Goal: Communication & Community: Answer question/provide support

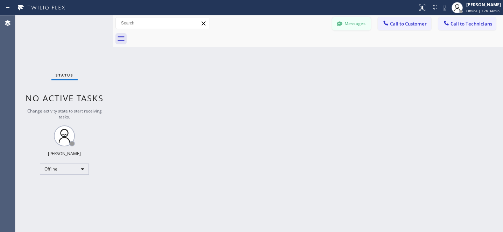
click at [350, 24] on button "Messages" at bounding box center [351, 23] width 38 height 13
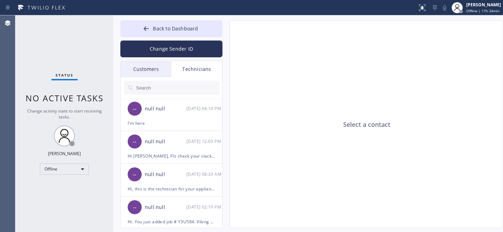
click at [148, 64] on div "Customers" at bounding box center [146, 69] width 51 height 16
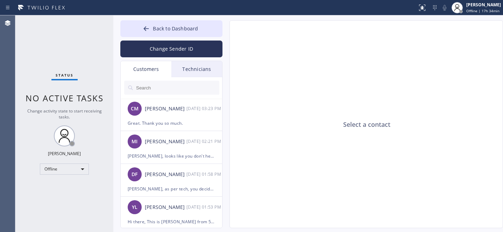
click at [165, 88] on input "text" at bounding box center [177, 88] width 84 height 14
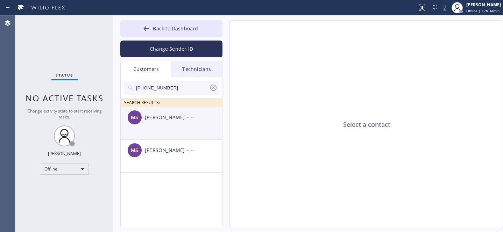
click at [175, 123] on div "MS Monty Silverstone --:--" at bounding box center [172, 117] width 102 height 21
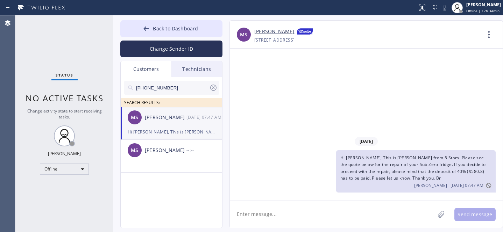
click at [285, 209] on textarea at bounding box center [332, 214] width 205 height 27
click at [215, 84] on icon at bounding box center [213, 88] width 8 height 8
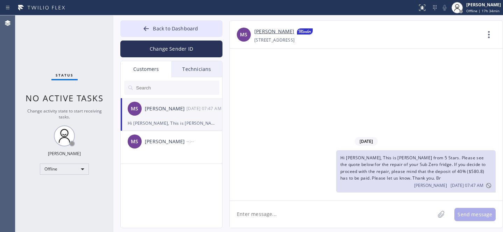
click at [164, 29] on span "Back to Dashboard" at bounding box center [175, 28] width 45 height 7
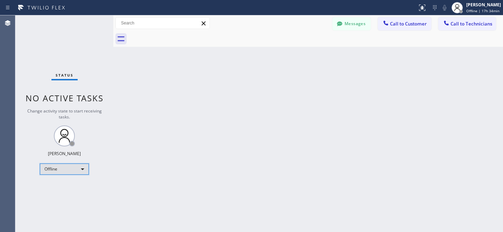
click at [70, 171] on div "Offline" at bounding box center [64, 169] width 49 height 11
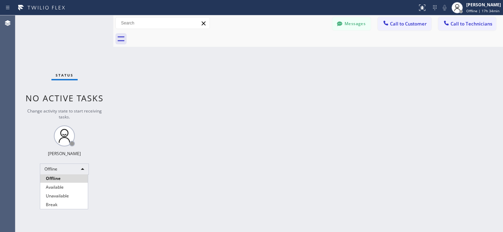
drag, startPoint x: 65, startPoint y: 186, endPoint x: 174, endPoint y: 131, distance: 121.2
click at [65, 185] on li "Available" at bounding box center [64, 187] width 48 height 8
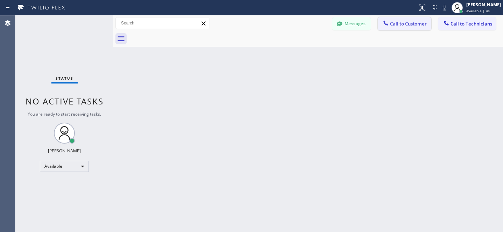
click at [393, 27] on button "Call to Customer" at bounding box center [404, 23] width 53 height 13
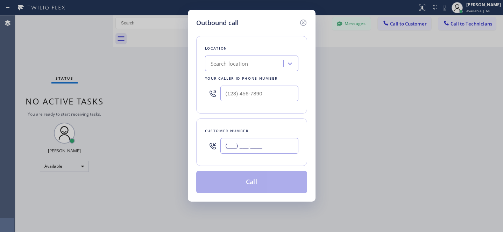
click at [256, 149] on input "(___) ___-____" at bounding box center [259, 146] width 78 height 16
paste input "858) 759-7881"
type input "[PHONE_NUMBER]"
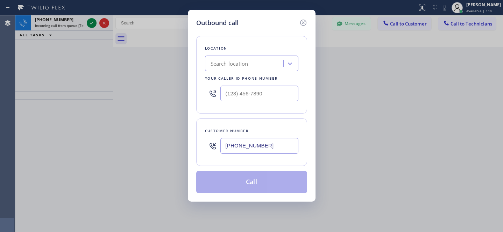
click at [252, 64] on div "Search location" at bounding box center [245, 64] width 76 height 12
paste input "Sub Zero Appliance Repair (Google Ads San Diego)"
type input "Sub Zero Appliance Repair (Google Ads San Diego)"
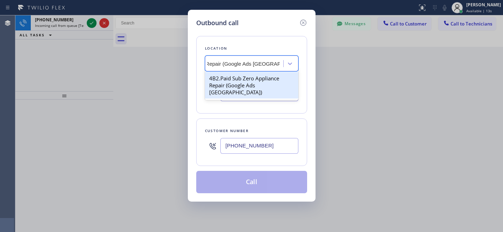
click at [241, 82] on div "4B2.Paid Sub Zero Appliance Repair (Google Ads [GEOGRAPHIC_DATA])" at bounding box center [251, 85] width 93 height 27
type input "[PHONE_NUMBER]"
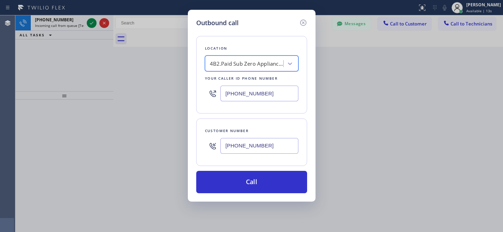
scroll to position [0, 1]
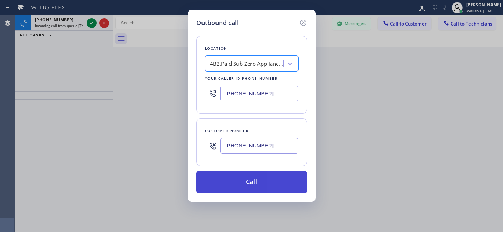
click at [273, 188] on button "Call" at bounding box center [251, 182] width 111 height 22
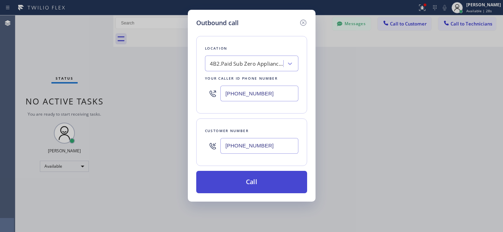
click at [257, 177] on button "Call" at bounding box center [251, 182] width 111 height 22
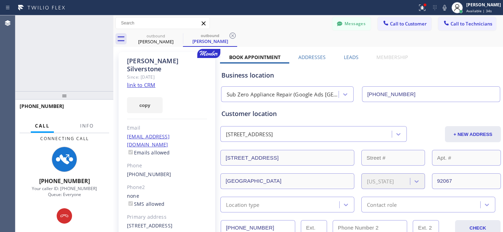
type input "[PHONE_NUMBER]"
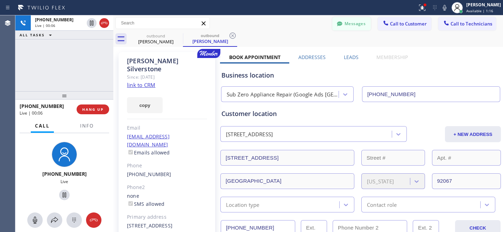
click at [351, 24] on button "Messages" at bounding box center [351, 23] width 38 height 13
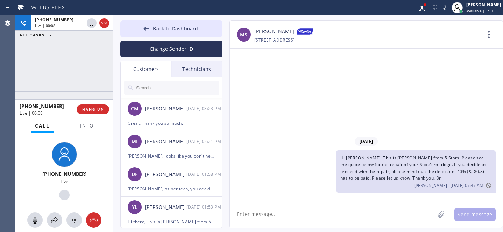
click at [157, 87] on input "text" at bounding box center [177, 88] width 84 height 14
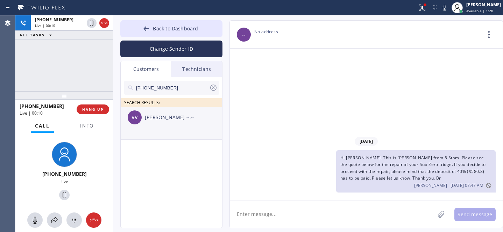
click at [160, 121] on div "[PERSON_NAME]" at bounding box center [166, 118] width 42 height 8
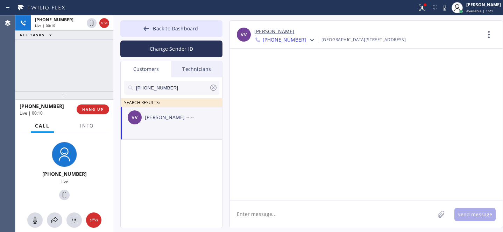
click at [291, 206] on textarea at bounding box center [332, 214] width 205 height 27
click at [89, 110] on span "HANG UP" at bounding box center [92, 109] width 21 height 5
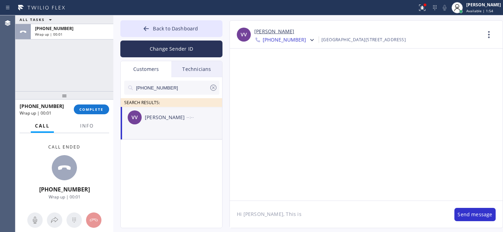
click at [298, 219] on textarea "Hi Vicky, This is" at bounding box center [338, 214] width 217 height 27
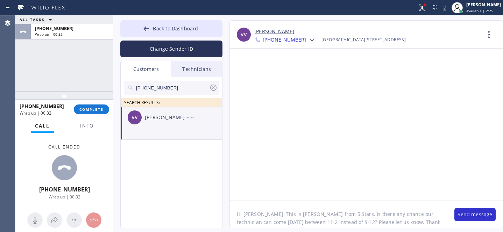
type textarea "Hi [PERSON_NAME], This is [PERSON_NAME] from 5 Stars. Is there any chance our t…"
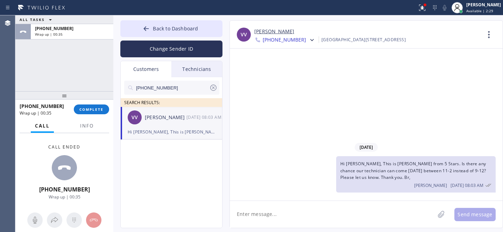
click at [210, 87] on icon at bounding box center [213, 88] width 8 height 8
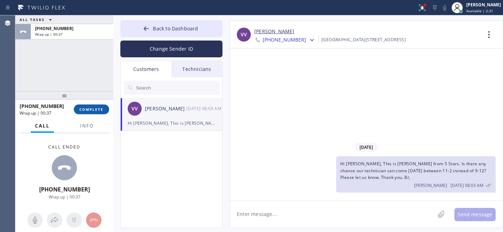
click at [95, 110] on span "COMPLETE" at bounding box center [91, 109] width 24 height 5
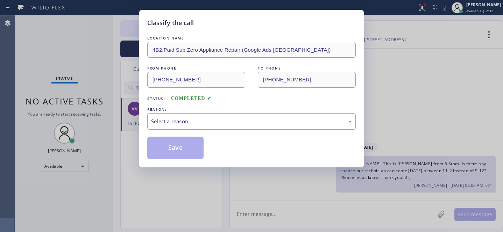
click at [138, 27] on div "Classify the call LOCATION NAME 4B2.Paid Sub Zero Appliance Repair (Google Ads …" at bounding box center [251, 116] width 503 height 232
click at [172, 120] on div "Select a reason" at bounding box center [251, 121] width 201 height 8
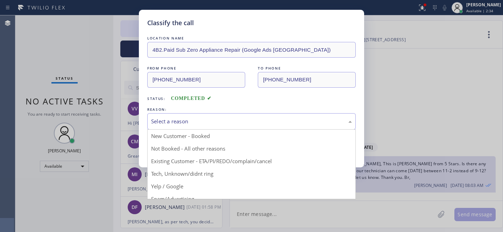
drag, startPoint x: 189, startPoint y: 163, endPoint x: 308, endPoint y: 213, distance: 128.6
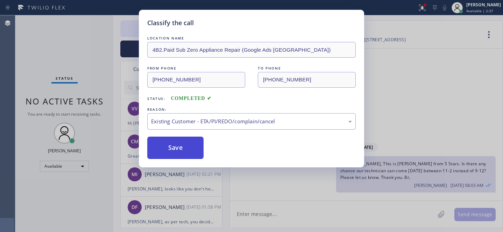
click at [200, 153] on button "Save" at bounding box center [175, 148] width 56 height 22
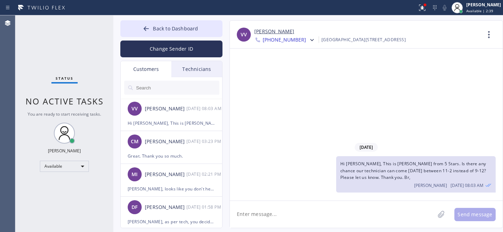
drag, startPoint x: 168, startPoint y: 29, endPoint x: 199, endPoint y: 0, distance: 42.5
click at [168, 29] on span "Back to Dashboard" at bounding box center [175, 28] width 45 height 7
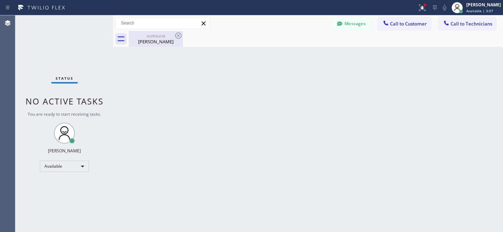
drag, startPoint x: 145, startPoint y: 41, endPoint x: 176, endPoint y: 40, distance: 30.4
click at [146, 41] on div "[PERSON_NAME]" at bounding box center [155, 41] width 53 height 6
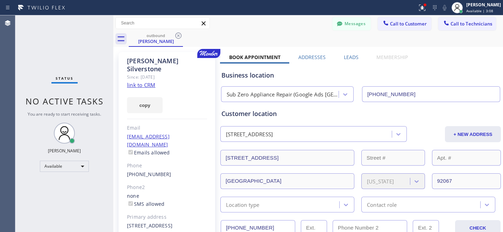
drag, startPoint x: 179, startPoint y: 36, endPoint x: 130, endPoint y: 70, distance: 59.7
click at [179, 35] on icon at bounding box center [178, 35] width 8 height 8
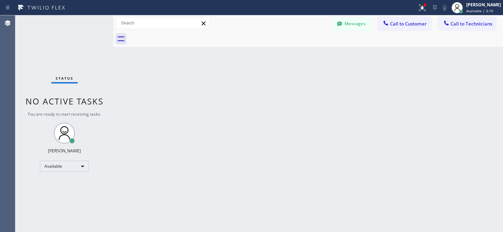
drag, startPoint x: 395, startPoint y: 23, endPoint x: 344, endPoint y: 51, distance: 58.6
click at [395, 23] on span "Call to Customer" at bounding box center [408, 24] width 37 height 6
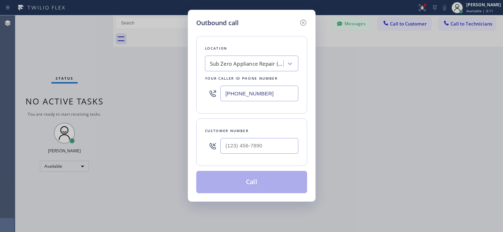
click at [246, 65] on div "Sub Zero Appliance Repair (Google Ads San Diego)" at bounding box center [246, 64] width 73 height 8
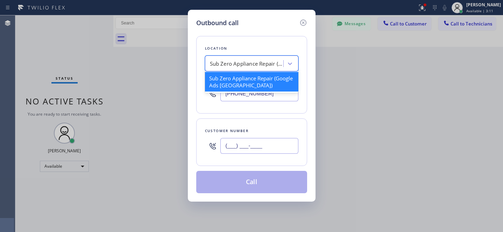
click at [260, 151] on input "(___) ___-____" at bounding box center [259, 146] width 78 height 16
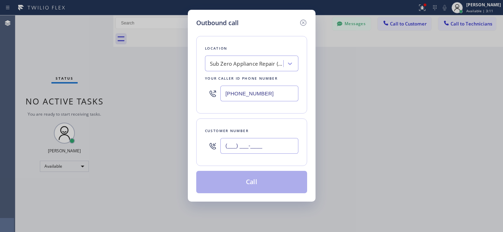
paste input "619) 261-6697"
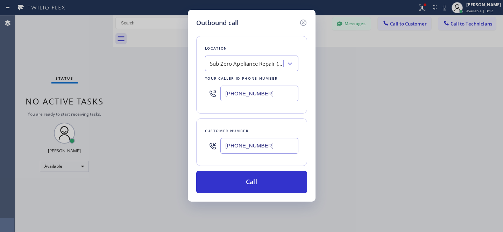
type input "[PHONE_NUMBER]"
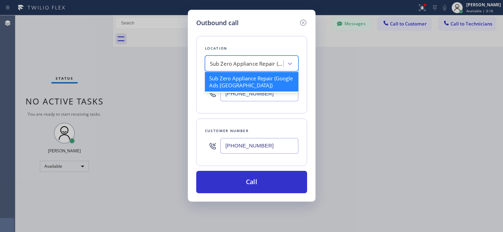
click at [272, 65] on div "Sub Zero Appliance Repair (Google Ads San Diego)" at bounding box center [246, 64] width 73 height 8
paste input "Subzero Repair Professionals"
type input "Subzero Repair Professionals"
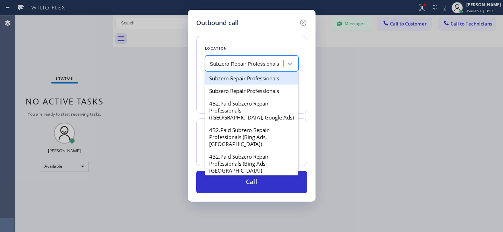
click at [253, 81] on div "Subzero Repair Professionals" at bounding box center [251, 78] width 93 height 13
type input "[PHONE_NUMBER]"
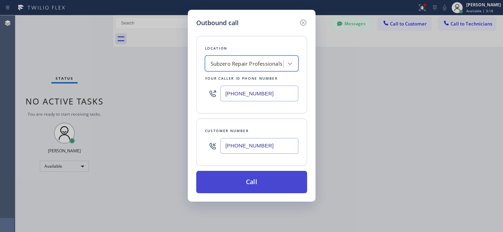
click at [270, 176] on button "Call" at bounding box center [251, 182] width 111 height 22
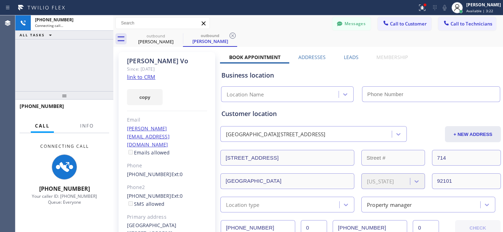
type input "[PHONE_NUMBER]"
click at [231, 37] on icon at bounding box center [232, 35] width 8 height 8
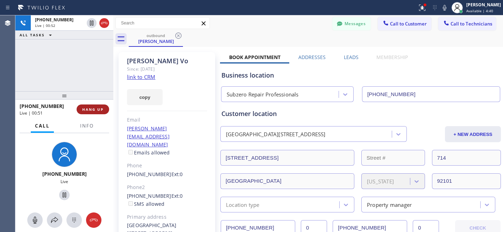
click at [93, 111] on span "HANG UP" at bounding box center [92, 109] width 21 height 5
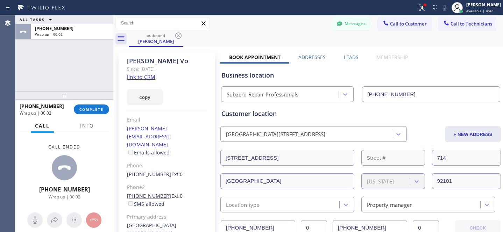
click at [141, 193] on link "[PHONE_NUMBER]" at bounding box center [149, 196] width 44 height 7
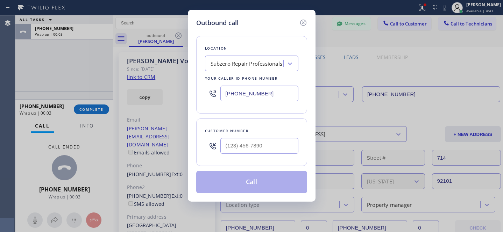
type input "[PHONE_NUMBER]"
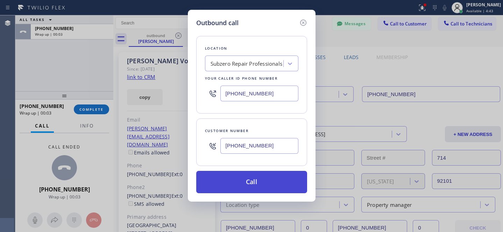
click at [251, 182] on button "Call" at bounding box center [251, 182] width 111 height 22
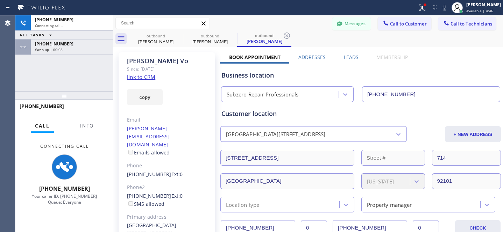
type input "[PHONE_NUMBER]"
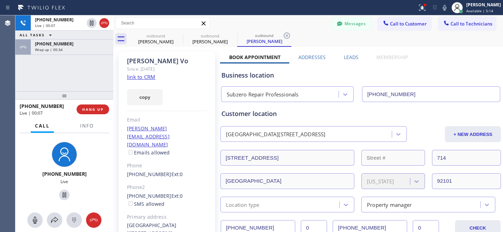
click at [139, 78] on link "link to CRM" at bounding box center [141, 76] width 28 height 7
click at [96, 108] on span "HANG UP" at bounding box center [92, 109] width 21 height 5
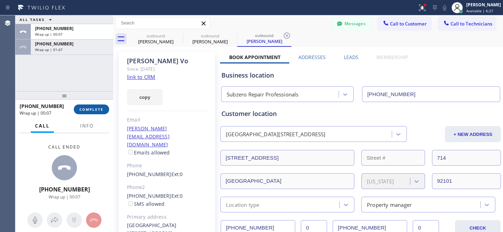
click at [94, 105] on button "COMPLETE" at bounding box center [91, 110] width 35 height 10
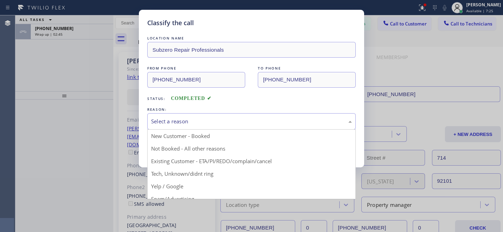
click at [208, 125] on div "Select a reason" at bounding box center [251, 121] width 201 height 8
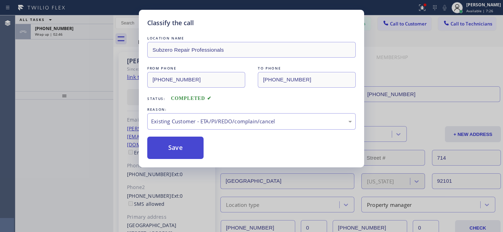
click at [193, 150] on button "Save" at bounding box center [175, 148] width 56 height 22
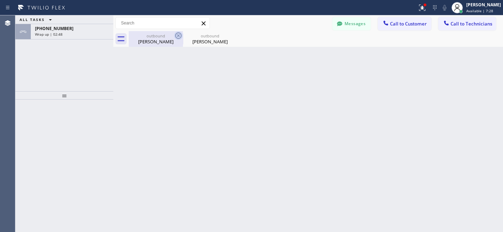
click at [177, 38] on icon at bounding box center [178, 36] width 6 height 6
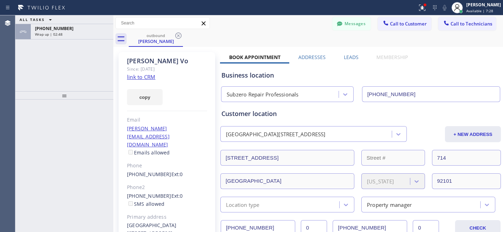
drag, startPoint x: 177, startPoint y: 37, endPoint x: 146, endPoint y: 40, distance: 31.3
click at [177, 37] on icon at bounding box center [178, 35] width 8 height 8
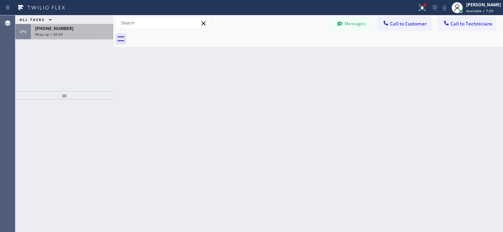
click at [78, 33] on div "Wrap up | 02:49" at bounding box center [72, 34] width 74 height 5
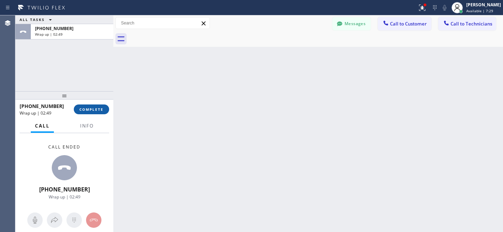
click at [98, 113] on button "COMPLETE" at bounding box center [91, 110] width 35 height 10
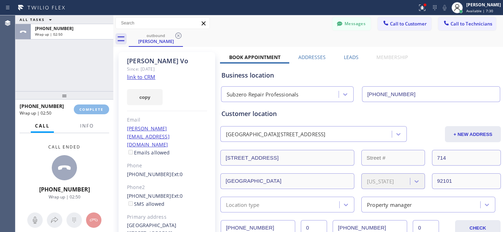
type input "[PHONE_NUMBER]"
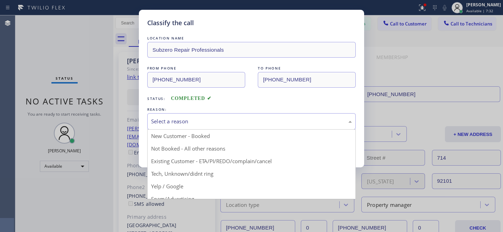
click at [198, 121] on div "Select a reason" at bounding box center [251, 121] width 201 height 8
drag, startPoint x: 199, startPoint y: 166, endPoint x: 196, endPoint y: 163, distance: 4.5
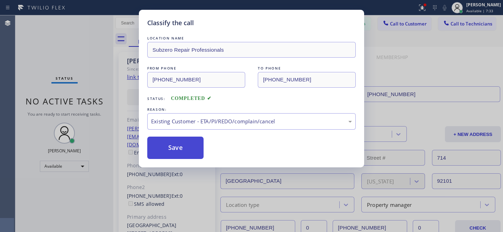
click at [180, 143] on button "Save" at bounding box center [175, 148] width 56 height 22
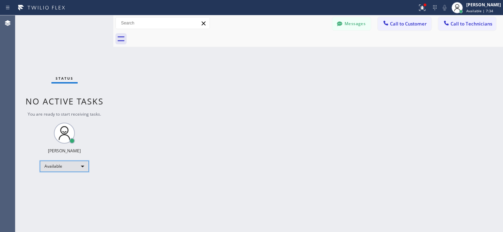
click at [75, 168] on div "Available" at bounding box center [64, 166] width 49 height 11
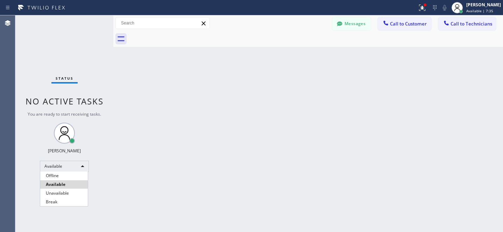
drag, startPoint x: 57, startPoint y: 174, endPoint x: 92, endPoint y: 111, distance: 71.8
click at [57, 174] on li "Offline" at bounding box center [64, 176] width 48 height 8
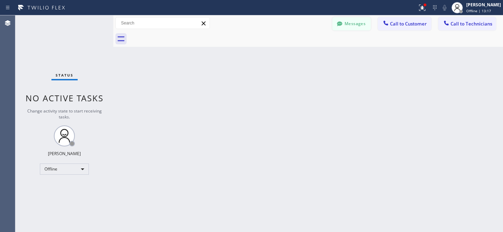
click at [351, 23] on button "Messages" at bounding box center [351, 23] width 38 height 13
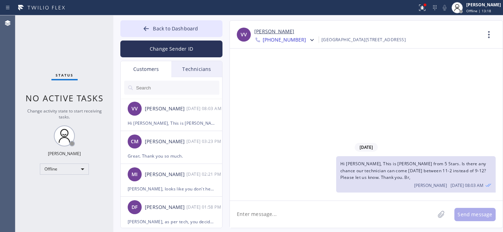
click at [165, 86] on input "text" at bounding box center [177, 88] width 84 height 14
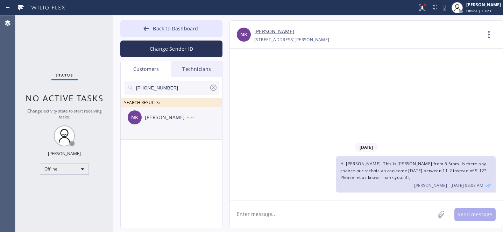
click at [165, 126] on div "NK Nelly Kaval --:--" at bounding box center [172, 117] width 102 height 21
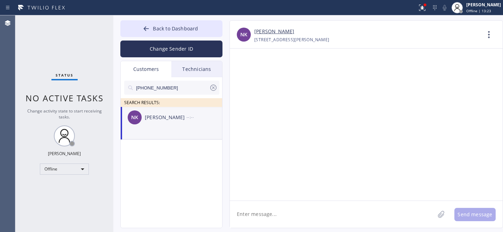
click at [294, 209] on textarea at bounding box center [332, 214] width 205 height 27
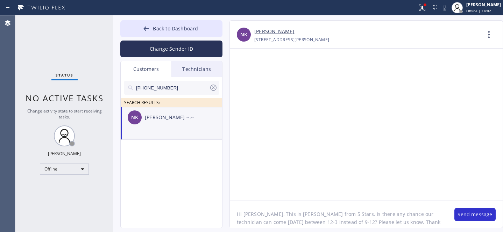
type textarea "Hi Nelly, This is Daniel from 5 Stars. Is there any chance our technician can c…"
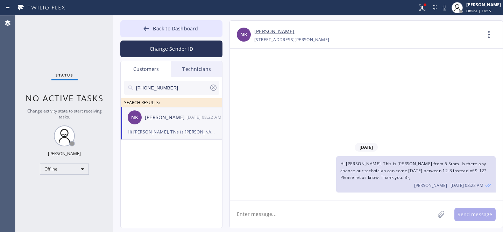
click at [212, 87] on icon at bounding box center [213, 88] width 8 height 8
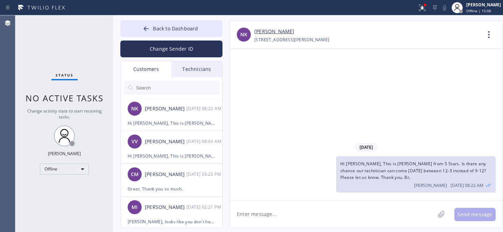
click at [168, 87] on input "text" at bounding box center [177, 88] width 84 height 14
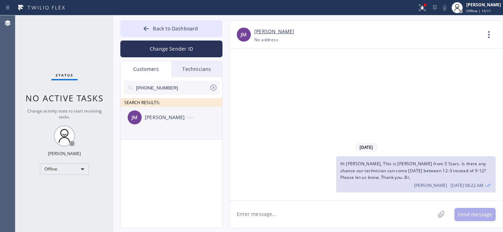
click at [162, 120] on div "James Mitchell" at bounding box center [166, 118] width 42 height 8
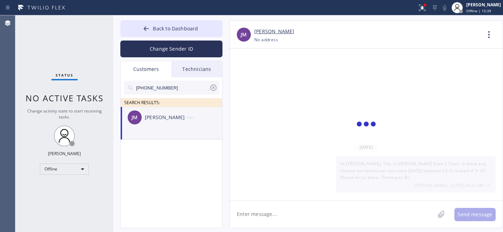
click at [172, 125] on div "JM James Mitchell --:--" at bounding box center [172, 117] width 102 height 21
drag, startPoint x: 172, startPoint y: 117, endPoint x: 185, endPoint y: 108, distance: 15.8
click at [172, 117] on div "James Mitchell" at bounding box center [166, 118] width 42 height 8
click at [210, 88] on icon at bounding box center [213, 88] width 6 height 6
click at [166, 32] on button "Back to Dashboard" at bounding box center [171, 28] width 102 height 17
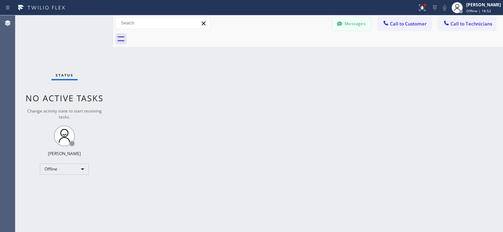
click at [362, 19] on button "Messages" at bounding box center [351, 23] width 38 height 13
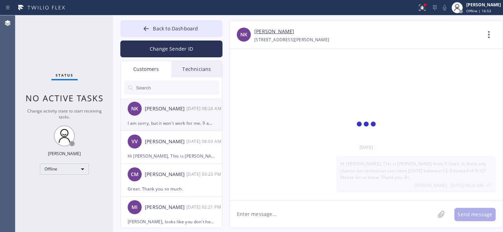
click at [167, 119] on div "I am sorry, but it won't work for me. 9 am is my only availability for today. T…" at bounding box center [171, 123] width 87 height 8
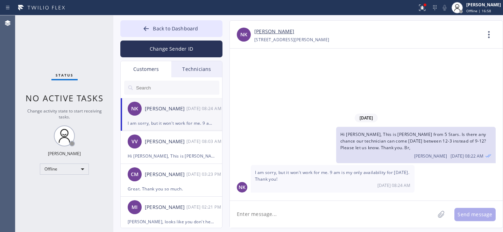
click at [271, 215] on textarea at bounding box center [332, 214] width 205 height 27
type textarea "then we should reschedule please"
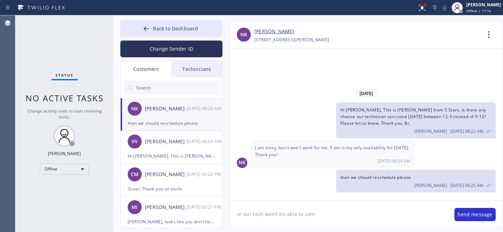
type textarea "or our tech won't be able to come"
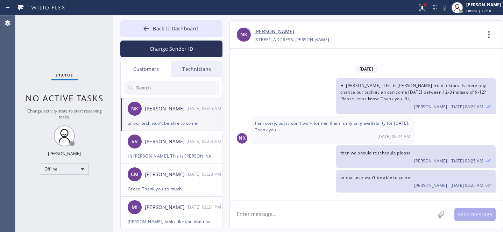
click at [267, 27] on div "NK Nelly Kaval +14089309087 Choose phone number +14089309087 5645 Begonia Dr Sa…" at bounding box center [366, 35] width 273 height 28
click at [266, 30] on link "[PERSON_NAME]" at bounding box center [274, 32] width 40 height 8
click at [151, 22] on button "Back to Dashboard" at bounding box center [171, 28] width 102 height 17
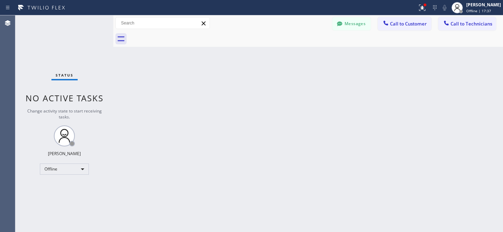
drag, startPoint x: 358, startPoint y: 26, endPoint x: 165, endPoint y: 134, distance: 221.2
click at [358, 26] on button "Messages" at bounding box center [351, 23] width 38 height 13
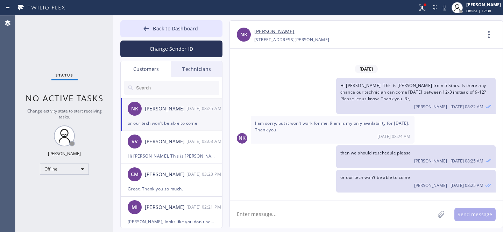
click at [156, 115] on div "NK Nelly Kaval 08/15 08:25 AM" at bounding box center [172, 108] width 102 height 21
drag, startPoint x: 281, startPoint y: 216, endPoint x: 337, endPoint y: 214, distance: 56.7
click at [281, 216] on textarea at bounding box center [332, 214] width 205 height 27
paste textarea "Tue 8/19"
type textarea "Tue 8/19 12-3 the soonest"
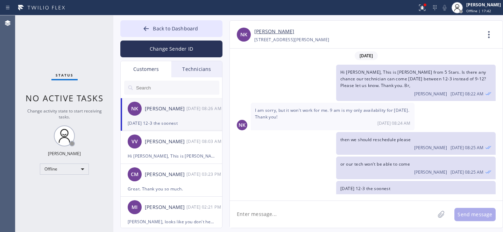
scroll to position [10, 0]
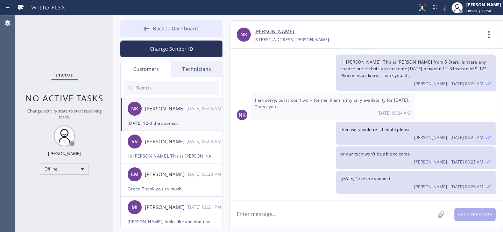
click at [161, 24] on button "Back to Dashboard" at bounding box center [171, 28] width 102 height 17
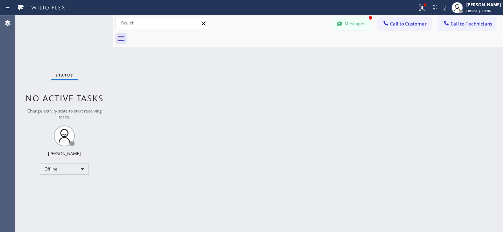
scroll to position [33, 0]
click at [360, 25] on button "Messages" at bounding box center [351, 23] width 38 height 13
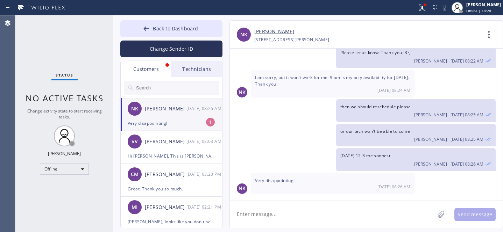
click at [179, 120] on div "Very disappointing!" at bounding box center [171, 123] width 87 height 8
click at [293, 215] on textarea at bounding box center [332, 214] width 205 height 27
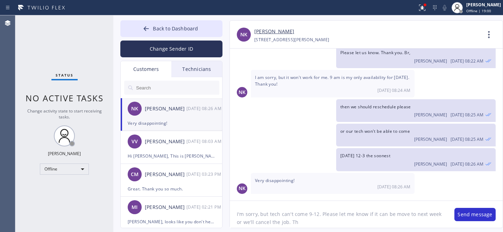
type textarea "I'm sorry, but tech can't come 9-12. Please let me know if it can be move to ne…"
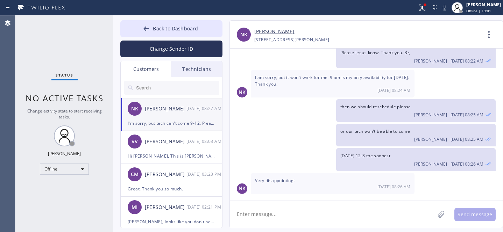
scroll to position [64, 0]
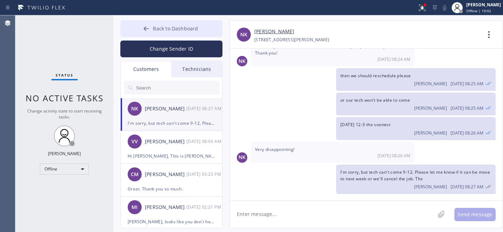
click at [174, 30] on span "Back to Dashboard" at bounding box center [175, 28] width 45 height 7
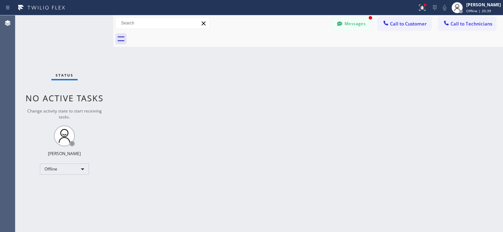
scroll to position [87, 0]
click at [356, 24] on button "Messages" at bounding box center [351, 23] width 38 height 13
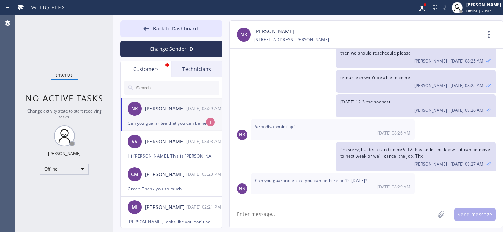
click at [170, 119] on div "Can you guarantee that you can be here at 12 today?" at bounding box center [171, 123] width 87 height 8
click at [283, 209] on textarea at bounding box center [332, 214] width 205 height 27
click at [294, 223] on textarea at bounding box center [332, 214] width 205 height 27
type textarea "after 12pm"
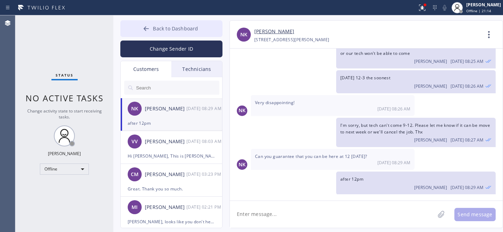
click at [160, 23] on button "Back to Dashboard" at bounding box center [171, 28] width 102 height 17
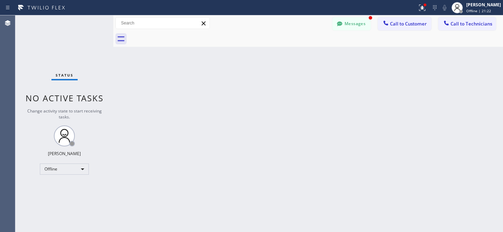
scroll to position [134, 0]
click at [352, 22] on button "Messages" at bounding box center [351, 23] width 38 height 13
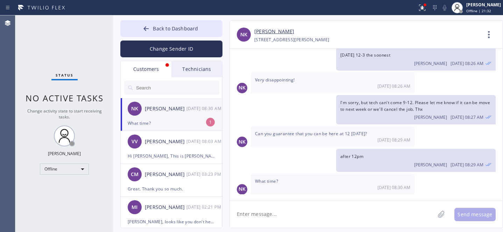
click at [154, 117] on div "NK Nelly Kaval 08/15 08:30 AM" at bounding box center [172, 108] width 102 height 21
click at [282, 211] on textarea at bounding box center [332, 214] width 205 height 27
type textarea "12-3 within this time frame he'll definitely come"
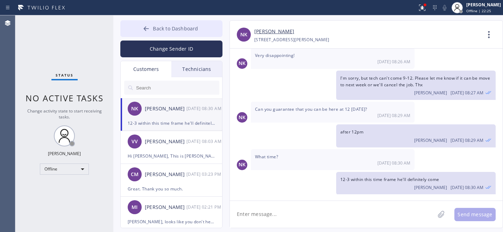
click at [145, 30] on icon at bounding box center [146, 28] width 7 height 7
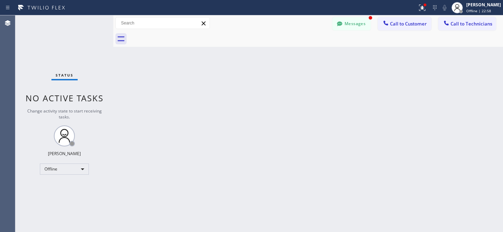
scroll to position [187, 0]
click at [359, 25] on button "Messages" at bounding box center [351, 23] width 38 height 13
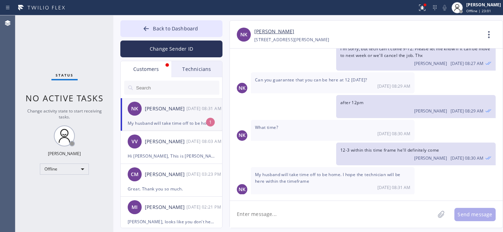
click at [156, 123] on div "My husband will take time off to be home. I hope the technician will be here wi…" at bounding box center [171, 123] width 87 height 8
click at [313, 223] on textarea at bounding box center [332, 214] width 205 height 27
click at [314, 211] on textarea at bounding box center [332, 214] width 205 height 27
type textarea "yes, within 12-3 he will come"
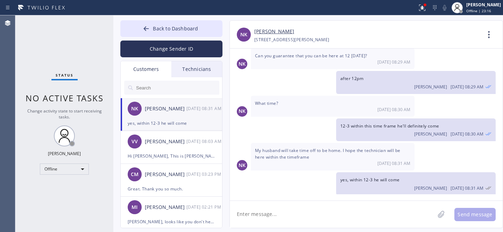
click at [264, 31] on link "[PERSON_NAME]" at bounding box center [274, 32] width 40 height 8
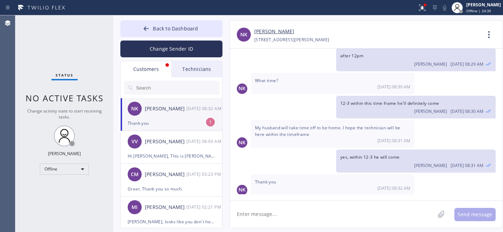
click at [170, 118] on div "NK Nelly Kaval 08/15 08:32 AM" at bounding box center [172, 108] width 102 height 21
click at [289, 214] on textarea at bounding box center [332, 214] width 205 height 27
type textarea "thank you"
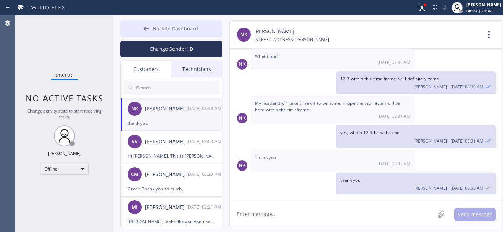
click at [168, 31] on span "Back to Dashboard" at bounding box center [175, 28] width 45 height 7
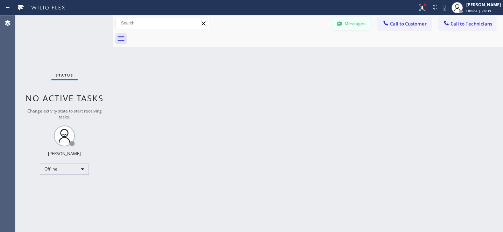
click at [353, 25] on button "Messages" at bounding box center [351, 23] width 38 height 13
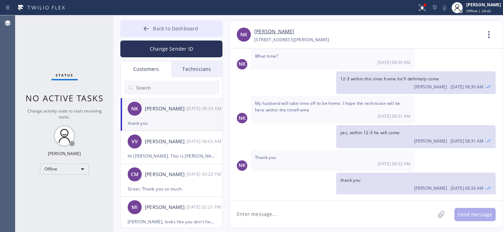
click at [171, 33] on button "Back to Dashboard" at bounding box center [171, 28] width 102 height 17
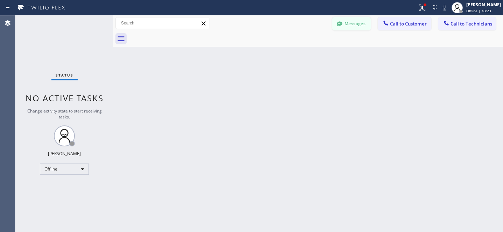
click at [356, 20] on button "Messages" at bounding box center [351, 23] width 38 height 13
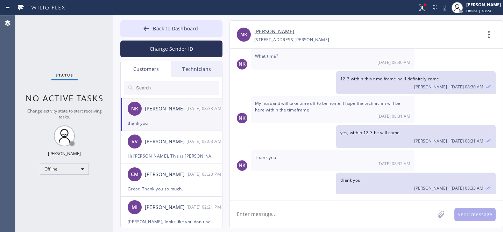
click at [153, 83] on input "text" at bounding box center [177, 88] width 84 height 14
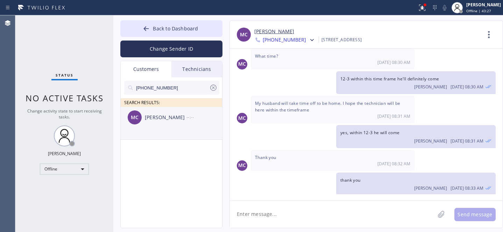
click at [168, 129] on li "MC Marilynn Carew --:--" at bounding box center [172, 123] width 102 height 33
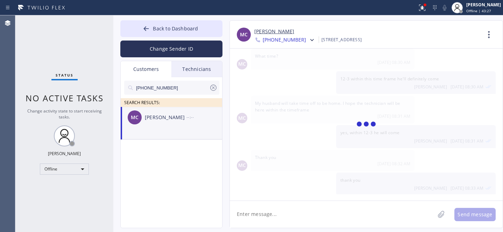
scroll to position [0, 0]
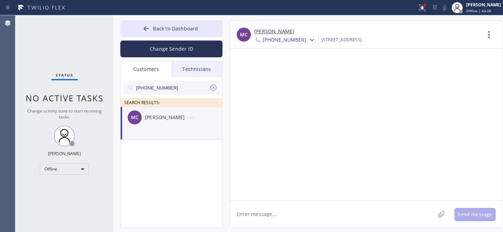
click at [308, 214] on textarea at bounding box center [332, 214] width 205 height 27
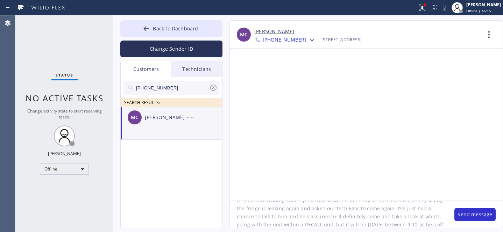
scroll to position [22, 0]
type textarea "Hi Marilynn, This is Daniel from 5 Stars. You called us today saying the fridge…"
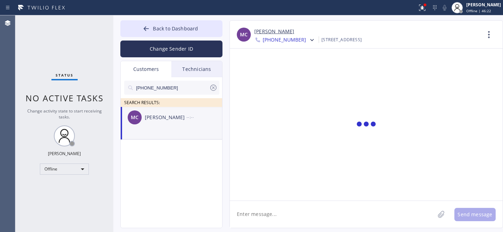
scroll to position [0, 0]
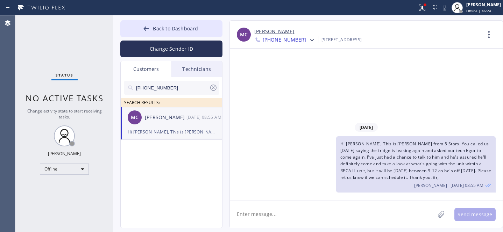
click at [215, 87] on icon at bounding box center [213, 88] width 8 height 8
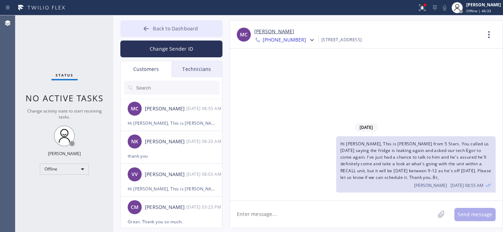
click at [165, 21] on button "Back to Dashboard" at bounding box center [171, 28] width 102 height 17
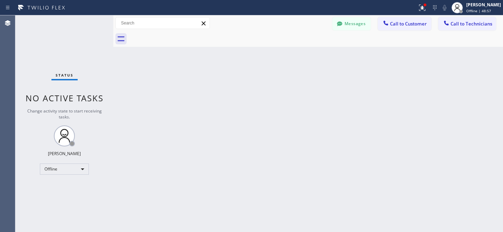
drag, startPoint x: 357, startPoint y: 27, endPoint x: 173, endPoint y: 112, distance: 202.5
click at [357, 27] on button "Messages" at bounding box center [351, 23] width 38 height 13
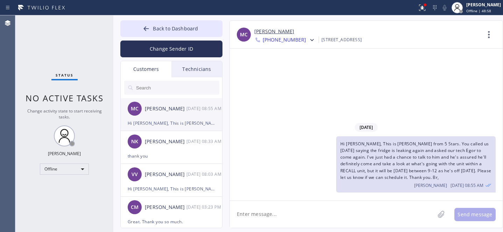
click at [173, 111] on div "[PERSON_NAME]" at bounding box center [166, 109] width 42 height 8
click at [157, 28] on span "Back to Dashboard" at bounding box center [175, 28] width 45 height 7
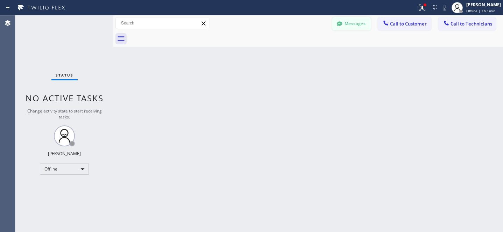
click at [352, 22] on button "Messages" at bounding box center [351, 23] width 38 height 13
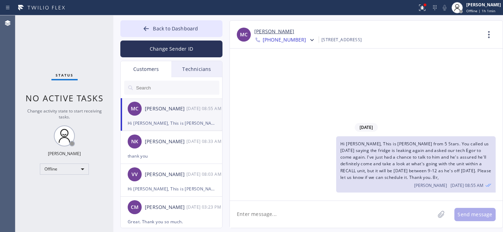
click at [342, 214] on textarea at bounding box center [332, 214] width 205 height 27
type textarea "Any updates?"
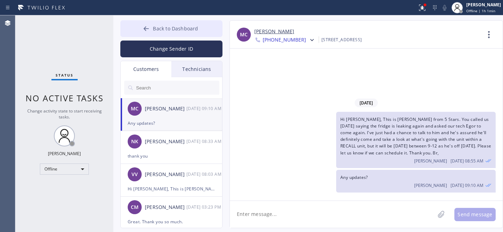
click at [172, 34] on button "Back to Dashboard" at bounding box center [171, 28] width 102 height 17
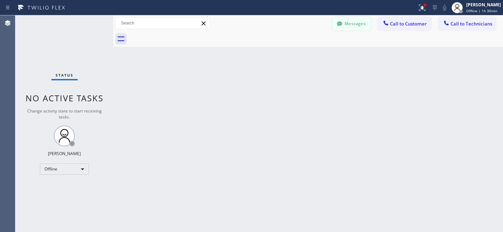
click at [351, 24] on button "Messages" at bounding box center [351, 23] width 38 height 13
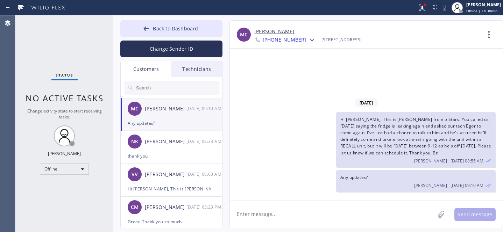
click at [168, 114] on div "MC Marilynn Carew 08/15 09:10 AM" at bounding box center [172, 108] width 102 height 21
click at [162, 85] on input "text" at bounding box center [177, 88] width 84 height 14
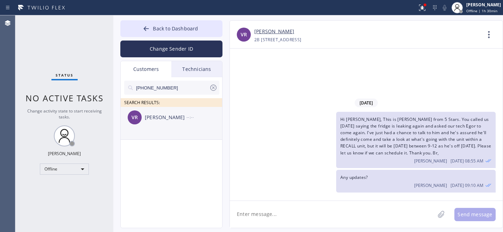
click at [155, 123] on div "VR Vik Rolla --:--" at bounding box center [172, 117] width 102 height 21
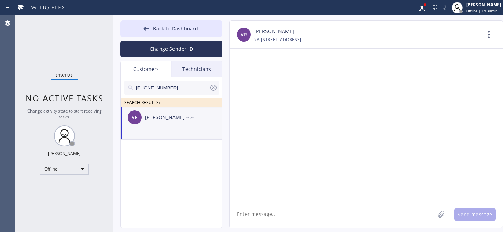
click at [306, 211] on textarea at bounding box center [332, 214] width 205 height 27
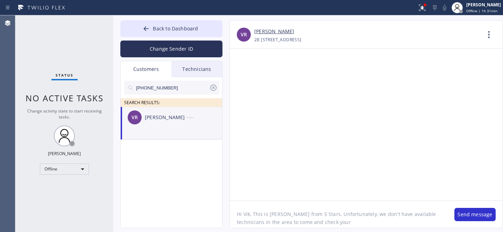
paste textarea "Microwave"
click at [319, 217] on textarea "Hi Vik, This is Daniel from 5 Stars. Unfortunately, we don't have available tec…" at bounding box center [338, 214] width 217 height 27
click at [321, 227] on textarea "Hi Vik, This is Daniel from 5 Stars. Unfortunately, we don't have available tec…" at bounding box center [338, 214] width 217 height 27
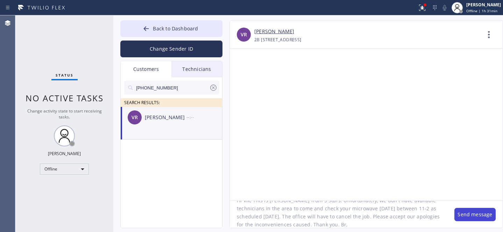
type textarea "Hi Vik, This is [PERSON_NAME] from 5 Stars. Unfortunately, we don't have availa…"
click at [469, 213] on button "Send message" at bounding box center [474, 214] width 41 height 13
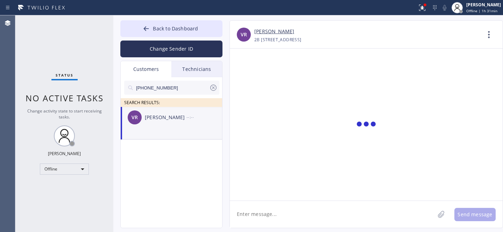
scroll to position [0, 0]
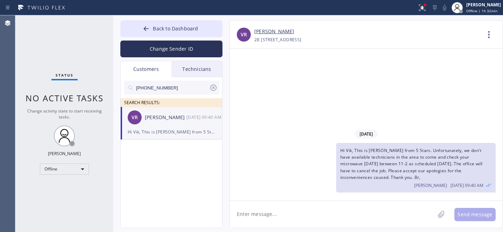
click at [213, 87] on icon at bounding box center [213, 88] width 6 height 6
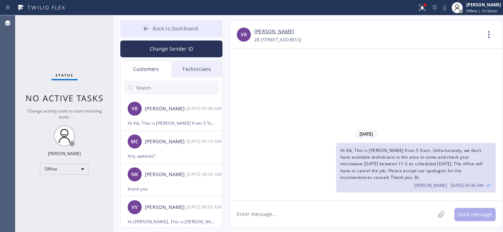
click at [160, 24] on button "Back to Dashboard" at bounding box center [171, 28] width 102 height 17
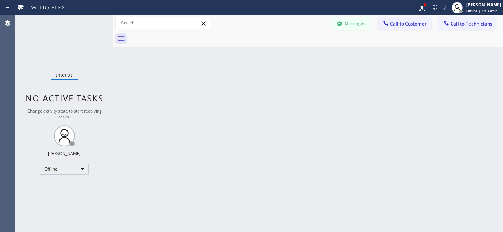
drag, startPoint x: 244, startPoint y: 123, endPoint x: 215, endPoint y: 61, distance: 68.2
click at [244, 122] on div "Back to Dashboard Change Sender ID Customers Technicians VR Vik Rolla 08/15 09:…" at bounding box center [307, 123] width 389 height 217
drag, startPoint x: 357, startPoint y: 22, endPoint x: 172, endPoint y: 87, distance: 196.0
click at [357, 22] on button "Messages" at bounding box center [351, 23] width 38 height 13
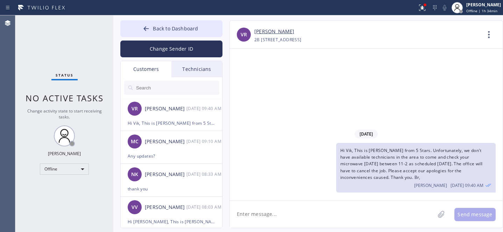
click at [171, 87] on input "text" at bounding box center [177, 88] width 84 height 14
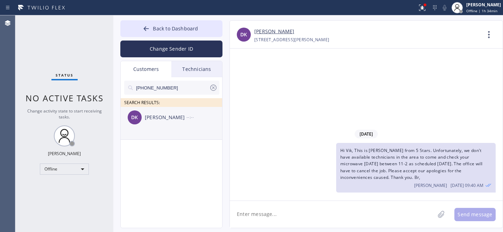
click at [156, 123] on div "DK David Karaba --:--" at bounding box center [172, 117] width 102 height 21
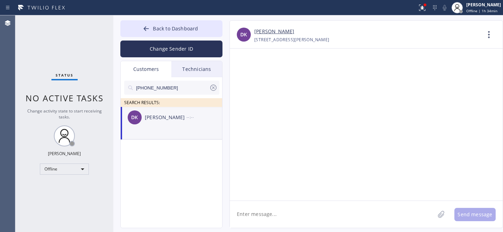
click at [298, 218] on textarea at bounding box center [332, 214] width 205 height 27
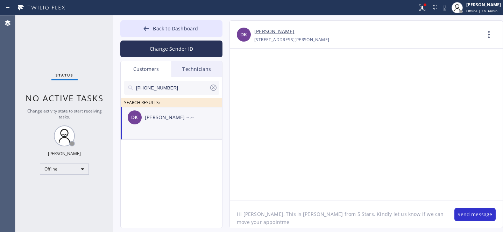
click at [395, 215] on textarea "Hi David, This is Daniel from 5 Stars. Kindly let us know if we can move your a…" at bounding box center [338, 214] width 217 height 27
click at [325, 224] on textarea "Hi David, This is Daniel from 5 Stars. Kindly let us know if we can reschedule …" at bounding box center [338, 214] width 217 height 27
paste textarea "Sun 8/17"
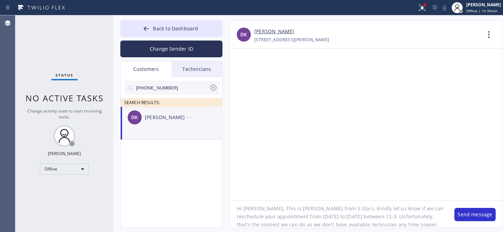
type textarea "Hi David, This is Daniel from 5 Stars. Kindly let us know if we can reschedule …"
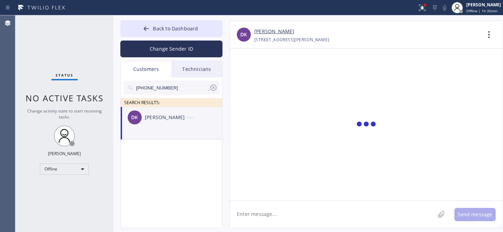
scroll to position [0, 0]
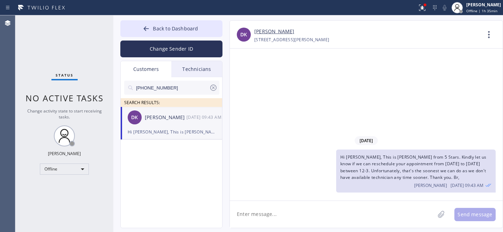
click at [214, 87] on icon at bounding box center [213, 88] width 8 height 8
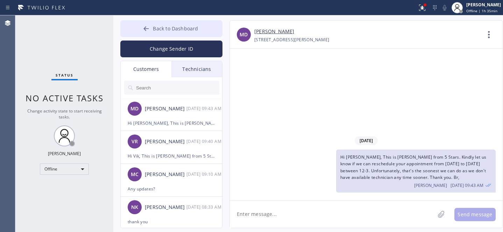
click at [169, 32] on button "Back to Dashboard" at bounding box center [171, 28] width 102 height 17
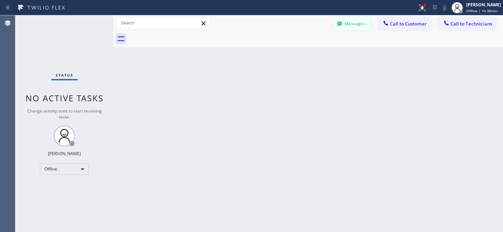
click at [344, 20] on button "Messages" at bounding box center [351, 23] width 38 height 13
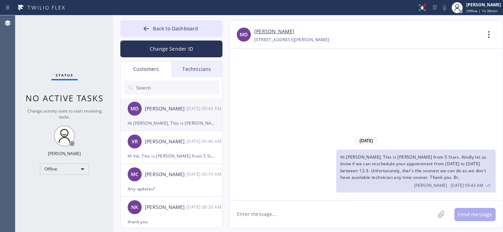
click at [186, 108] on div "[PERSON_NAME]" at bounding box center [166, 109] width 42 height 8
click at [288, 216] on textarea at bounding box center [332, 214] width 205 height 27
type textarea "Any updates?"
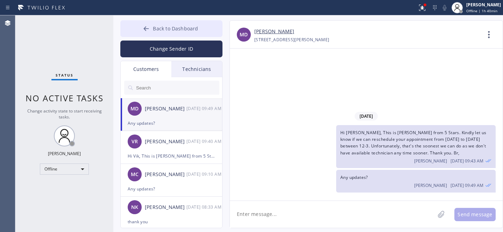
click at [159, 28] on span "Back to Dashboard" at bounding box center [175, 28] width 45 height 7
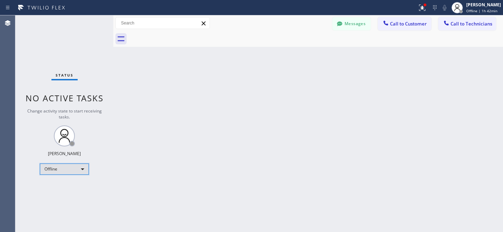
click at [60, 169] on div "Offline" at bounding box center [64, 169] width 49 height 11
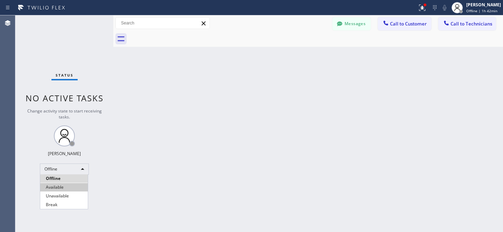
drag, startPoint x: 59, startPoint y: 186, endPoint x: 72, endPoint y: 180, distance: 14.3
click at [59, 186] on li "Available" at bounding box center [64, 187] width 48 height 8
click at [469, 23] on span "Call to Technicians" at bounding box center [471, 24] width 42 height 6
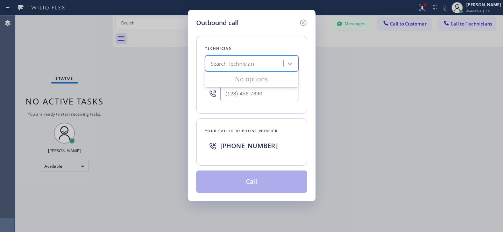
click at [234, 66] on div "Search Technician" at bounding box center [231, 64] width 43 height 8
type input "miami pavlo"
click at [228, 82] on div "[PERSON_NAME]" at bounding box center [251, 78] width 93 height 13
type input "(346) 632-6622"
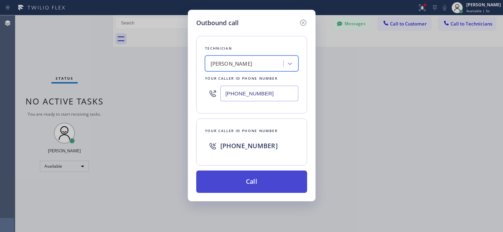
drag, startPoint x: 258, startPoint y: 185, endPoint x: 267, endPoint y: 184, distance: 8.4
click at [258, 185] on button "Call" at bounding box center [251, 182] width 111 height 22
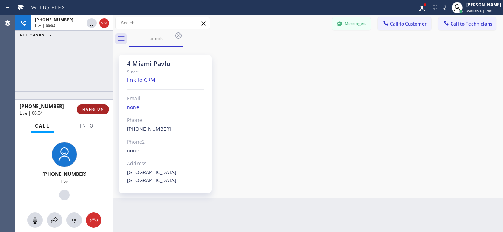
click at [107, 109] on button "HANG UP" at bounding box center [93, 110] width 33 height 10
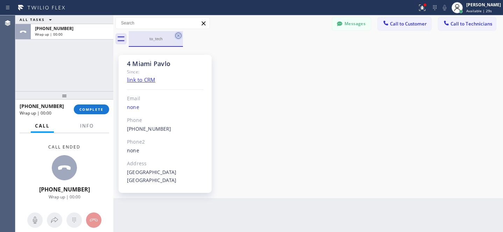
click at [178, 35] on icon at bounding box center [178, 36] width 6 height 6
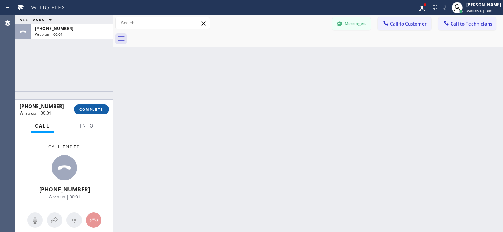
click at [86, 111] on span "COMPLETE" at bounding box center [91, 109] width 24 height 5
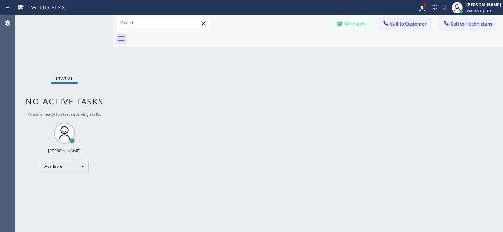
drag, startPoint x: 468, startPoint y: 22, endPoint x: 456, endPoint y: 28, distance: 13.9
click at [468, 22] on span "Call to Technicians" at bounding box center [471, 24] width 42 height 6
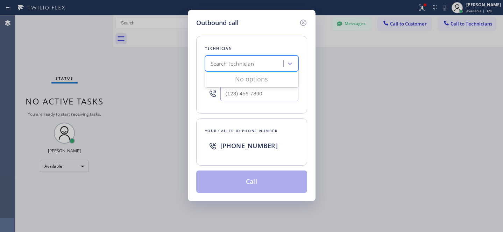
click at [242, 69] on div "Search Technician" at bounding box center [245, 64] width 76 height 12
type input "ny magomed"
click at [242, 82] on div "Magomed Radzhabov" at bounding box center [251, 78] width 93 height 13
type input "(619) 664-2929"
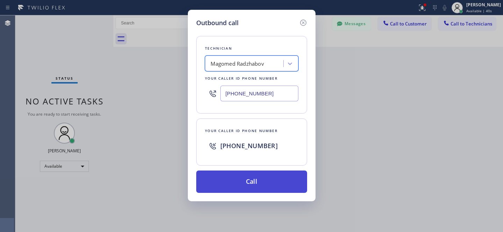
click at [279, 183] on button "Call" at bounding box center [251, 182] width 111 height 22
click at [265, 179] on button "Call" at bounding box center [251, 182] width 111 height 22
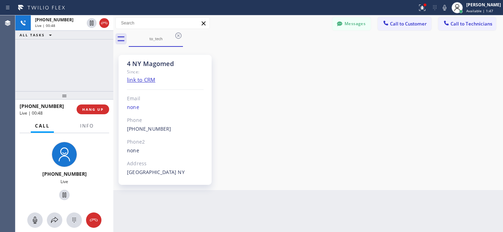
click at [297, 87] on div "4 NY Magomed Since: link to CRM Email none Phone (619) 664-2929 Outbound call T…" at bounding box center [308, 119] width 386 height 140
click at [292, 134] on div "4 NY Magomed Since: link to CRM Email none Phone (619) 664-2929 Outbound call T…" at bounding box center [308, 119] width 386 height 140
click at [95, 109] on span "HANG UP" at bounding box center [92, 109] width 21 height 5
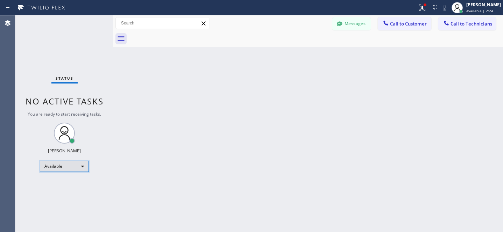
click at [55, 164] on div "Available" at bounding box center [64, 166] width 49 height 11
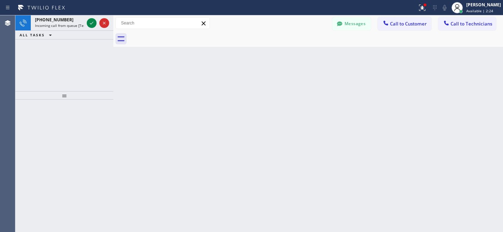
click at [64, 177] on div at bounding box center [64, 166] width 98 height 132
click at [466, 9] on span "Available | 2:26" at bounding box center [479, 10] width 27 height 5
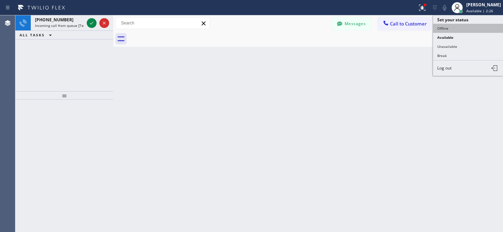
click at [447, 26] on button "Offline" at bounding box center [468, 28] width 70 height 9
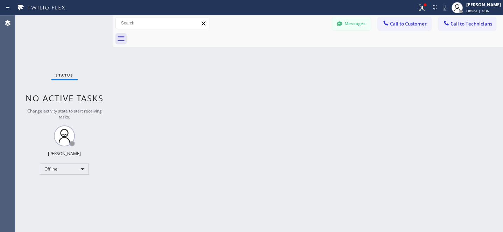
click at [353, 23] on button "Messages" at bounding box center [351, 23] width 38 height 13
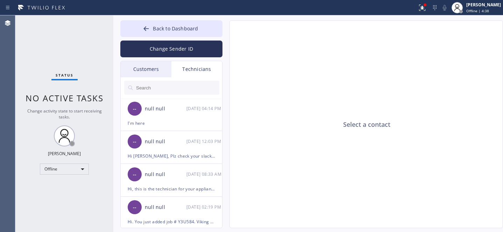
click at [148, 71] on div "Customers" at bounding box center [146, 69] width 51 height 16
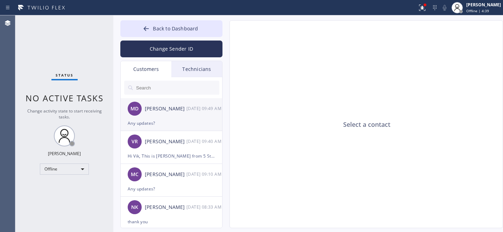
click at [143, 120] on div "Any updates?" at bounding box center [171, 123] width 87 height 8
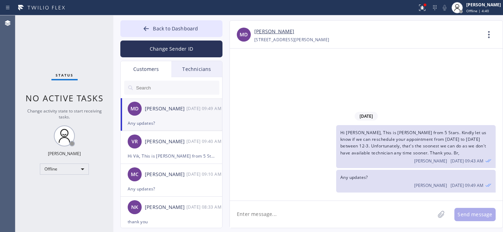
click at [269, 30] on link "[PERSON_NAME]" at bounding box center [274, 32] width 40 height 8
click at [62, 167] on div "Offline" at bounding box center [64, 169] width 49 height 11
click at [63, 183] on li "Available" at bounding box center [64, 187] width 48 height 8
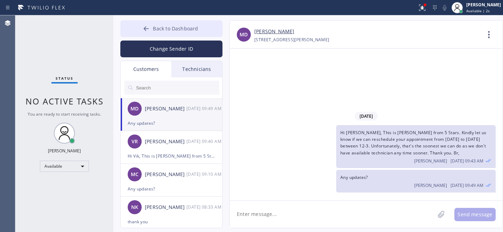
click at [160, 29] on span "Back to Dashboard" at bounding box center [175, 28] width 45 height 7
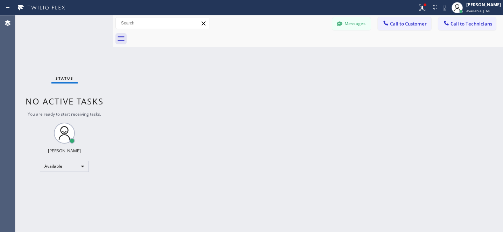
drag, startPoint x: 407, startPoint y: 28, endPoint x: 375, endPoint y: 33, distance: 32.5
click at [407, 28] on button "Call to Customer" at bounding box center [404, 23] width 53 height 13
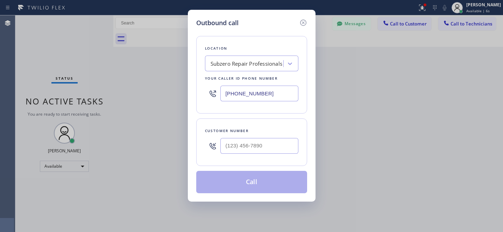
click at [240, 62] on div "Subzero Repair Professionals" at bounding box center [246, 64] width 72 height 8
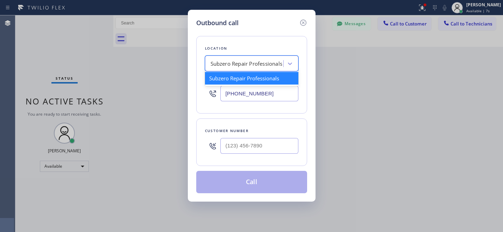
paste input "GE Monogram Repair Expert La Habra"
type input "GE Monogram Repair Expert La Habra"
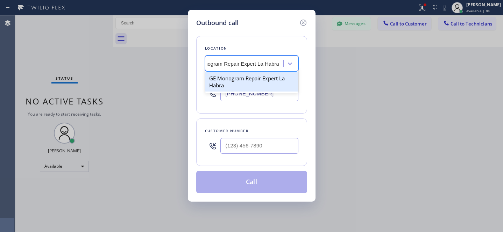
click at [233, 76] on div "GE Monogram Repair Expert La Habra" at bounding box center [251, 82] width 93 height 20
type input "[PHONE_NUMBER]"
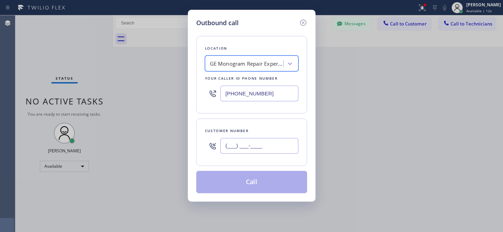
click at [266, 146] on input "(___) ___-____" at bounding box center [259, 146] width 78 height 16
paste input "714) 865-4088"
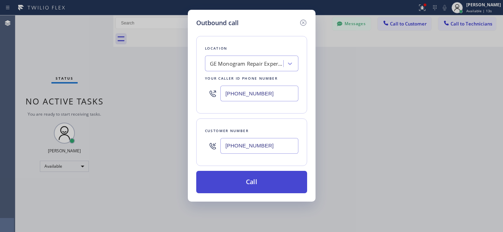
type input "[PHONE_NUMBER]"
click at [266, 180] on button "Call" at bounding box center [251, 182] width 111 height 22
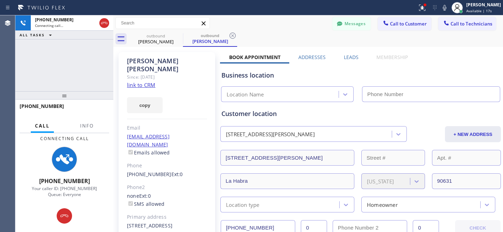
type input "[PHONE_NUMBER]"
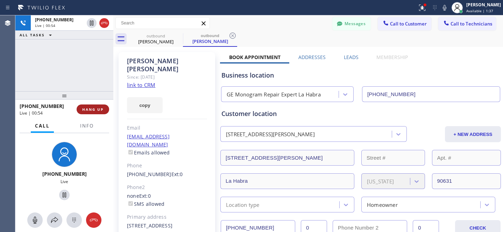
click at [97, 108] on span "HANG UP" at bounding box center [92, 109] width 21 height 5
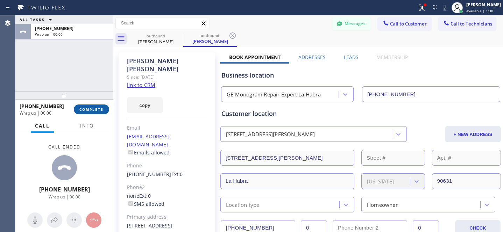
click at [101, 108] on span "COMPLETE" at bounding box center [91, 109] width 24 height 5
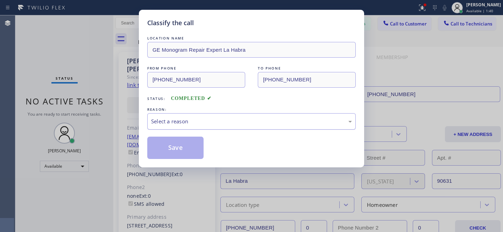
click at [188, 127] on div "Select a reason" at bounding box center [251, 121] width 208 height 16
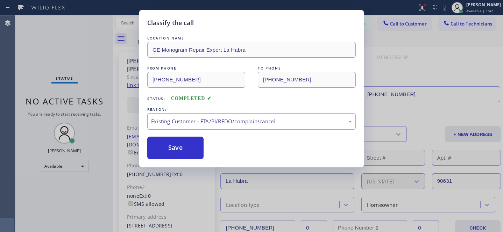
click at [223, 120] on div "Existing Customer - ETA/PI/REDO/complain/cancel" at bounding box center [251, 121] width 201 height 8
click at [185, 146] on button "Save" at bounding box center [175, 148] width 56 height 22
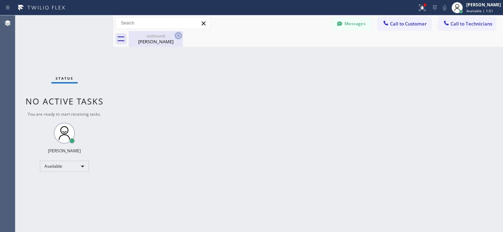
click at [161, 40] on div "David Karaba" at bounding box center [155, 41] width 53 height 6
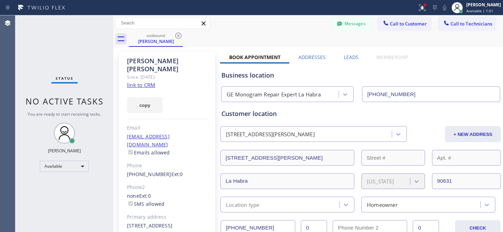
drag, startPoint x: 178, startPoint y: 35, endPoint x: 131, endPoint y: 72, distance: 59.5
click at [178, 35] on icon at bounding box center [178, 36] width 6 height 6
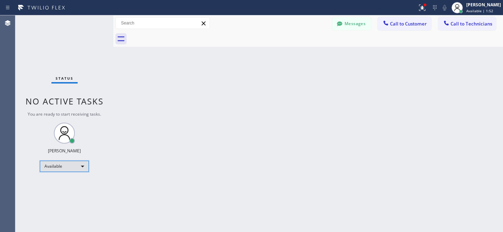
click at [64, 164] on div "Available" at bounding box center [64, 166] width 49 height 11
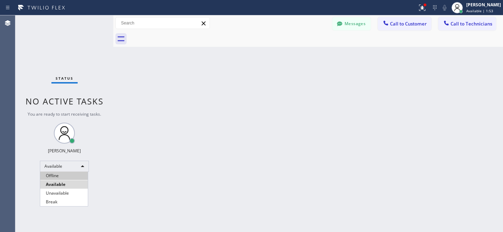
click at [57, 178] on li "Offline" at bounding box center [64, 176] width 48 height 8
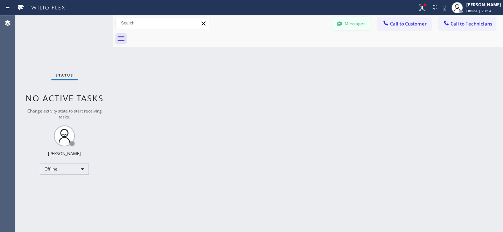
click at [350, 24] on button "Messages" at bounding box center [351, 23] width 38 height 13
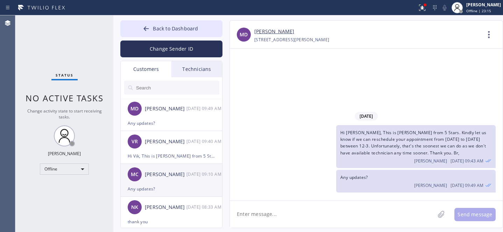
click at [171, 177] on div "[PERSON_NAME]" at bounding box center [166, 175] width 42 height 8
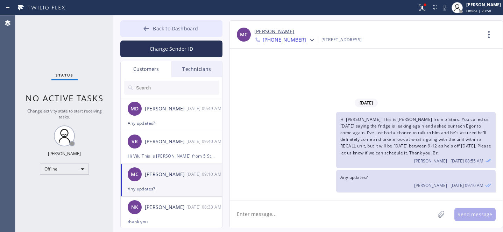
click at [150, 28] on div at bounding box center [146, 29] width 8 height 8
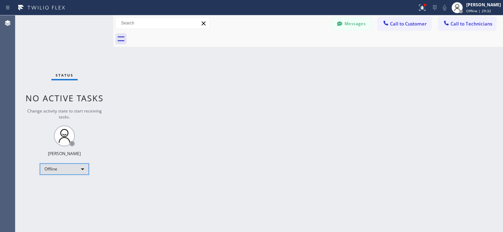
click at [59, 169] on div "Offline" at bounding box center [64, 169] width 49 height 11
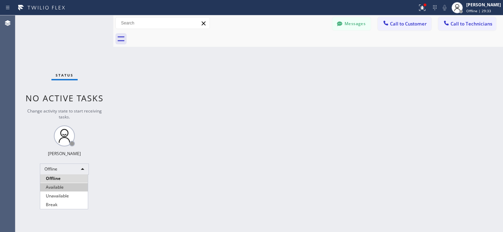
click at [62, 186] on li "Available" at bounding box center [64, 187] width 48 height 8
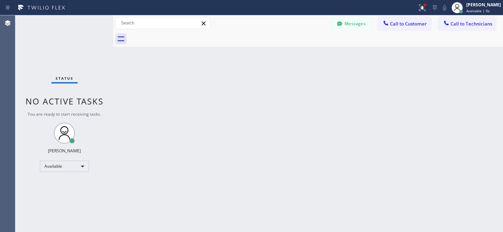
click at [409, 24] on span "Call to Customer" at bounding box center [408, 24] width 37 height 6
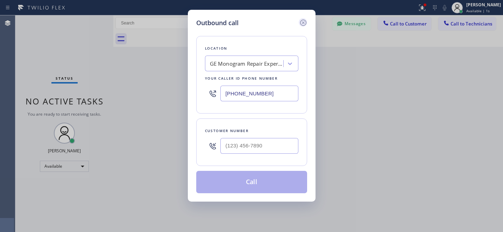
click at [307, 22] on icon at bounding box center [303, 23] width 8 height 8
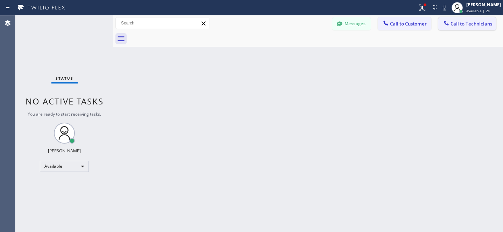
click at [473, 23] on span "Call to Technicians" at bounding box center [471, 24] width 42 height 6
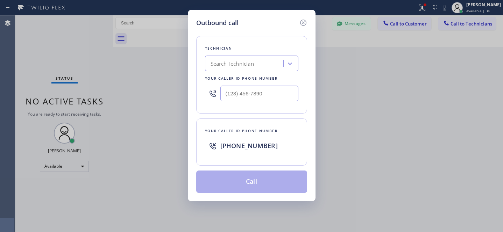
click at [238, 64] on div "Search Technician" at bounding box center [231, 64] width 43 height 8
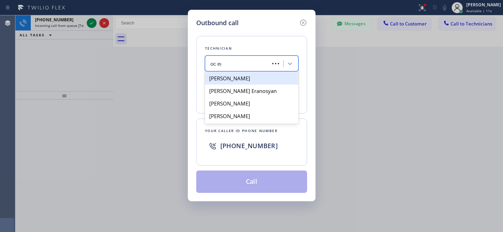
type input "oc egor"
click at [225, 79] on div "Egor Shevtsov" at bounding box center [251, 78] width 93 height 13
type input "[PHONE_NUMBER]"
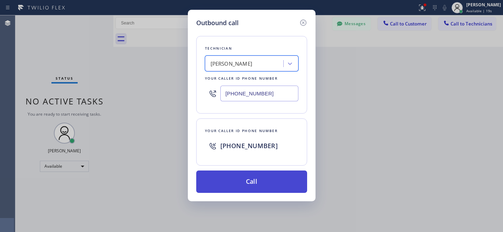
click at [262, 185] on button "Call" at bounding box center [251, 182] width 111 height 22
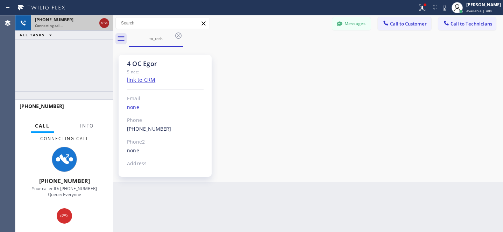
click at [107, 26] on icon at bounding box center [104, 23] width 8 height 8
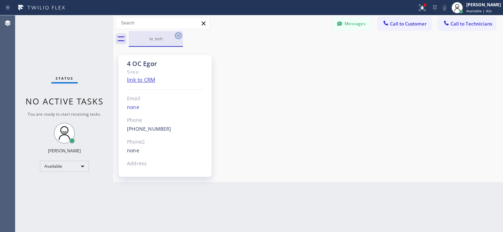
click at [180, 35] on icon at bounding box center [178, 35] width 8 height 8
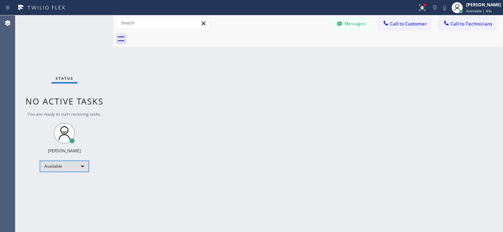
click at [71, 165] on div "Available" at bounding box center [64, 166] width 49 height 11
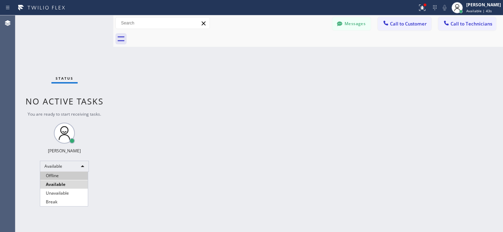
click at [65, 176] on li "Offline" at bounding box center [64, 176] width 48 height 8
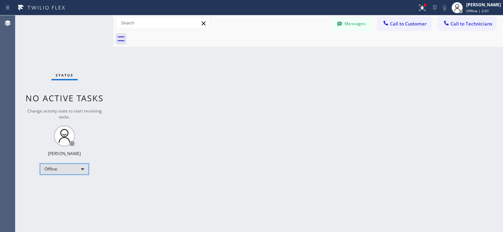
click at [66, 171] on div "Offline" at bounding box center [64, 169] width 49 height 11
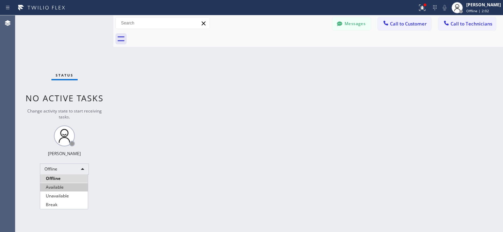
click at [65, 186] on li "Available" at bounding box center [64, 187] width 48 height 8
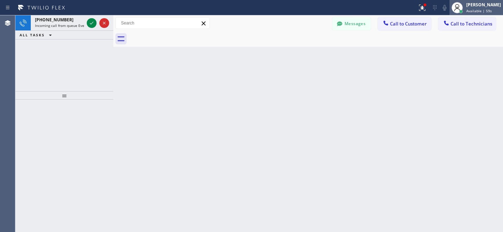
click at [466, 11] on span "Available | 59s" at bounding box center [479, 10] width 26 height 5
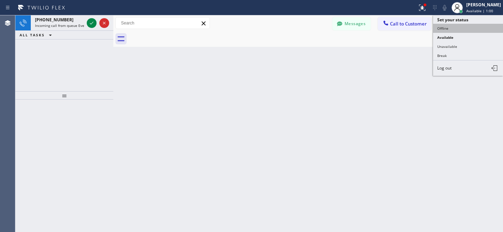
click at [441, 26] on button "Offline" at bounding box center [468, 28] width 70 height 9
